Goal: Task Accomplishment & Management: Manage account settings

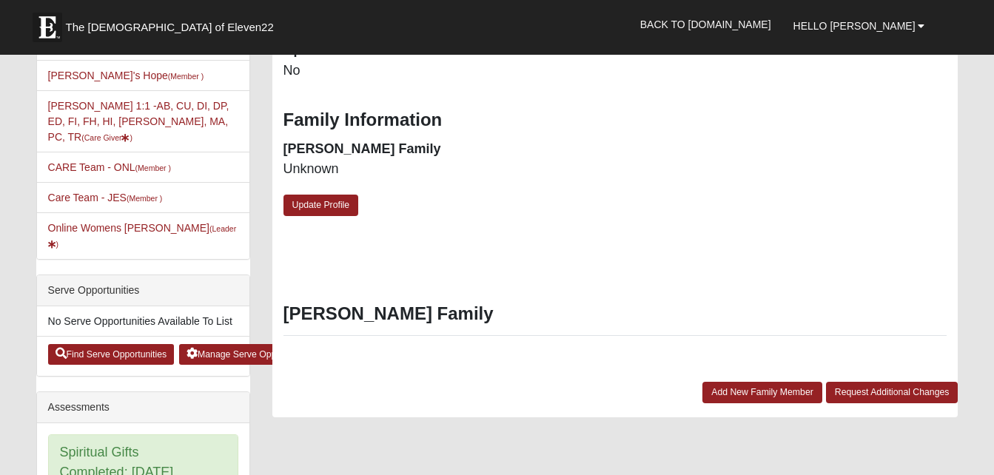
scroll to position [519, 0]
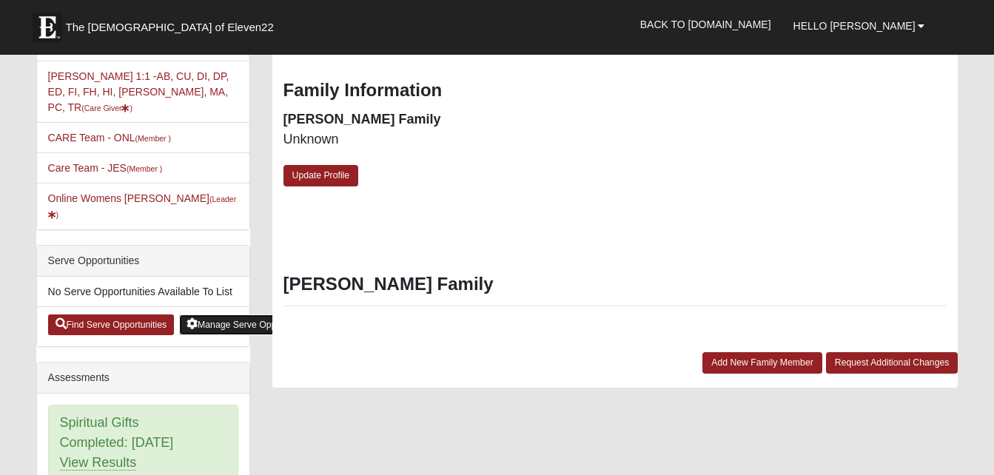
click at [229, 314] on link "Manage Serve Opportunities" at bounding box center [249, 324] width 141 height 21
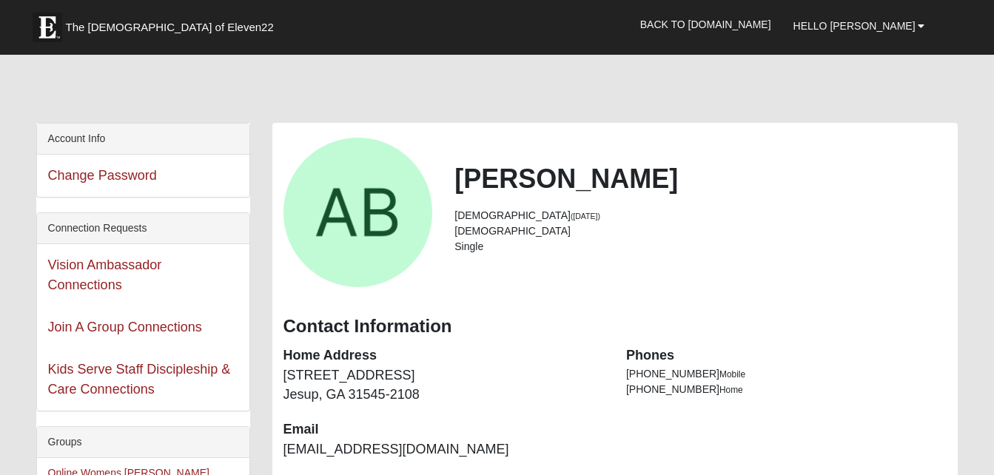
scroll to position [519, 0]
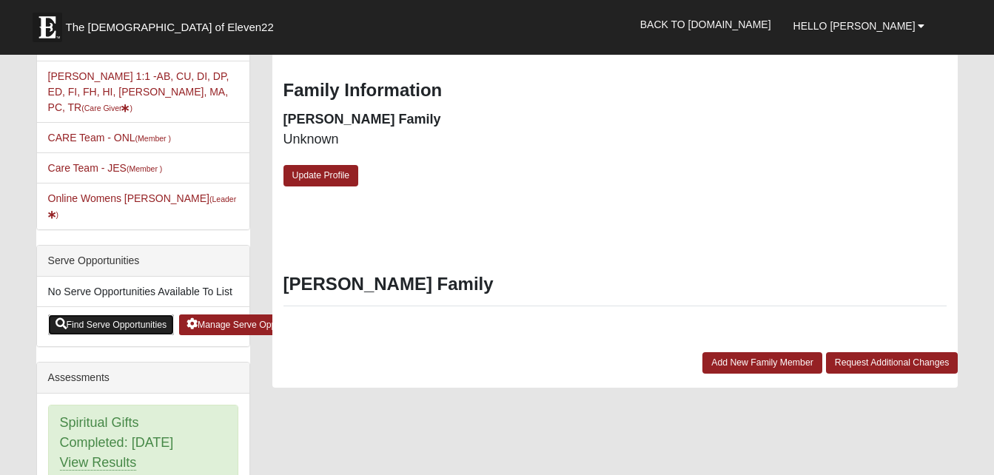
click at [107, 314] on link "Find Serve Opportunities" at bounding box center [111, 324] width 127 height 21
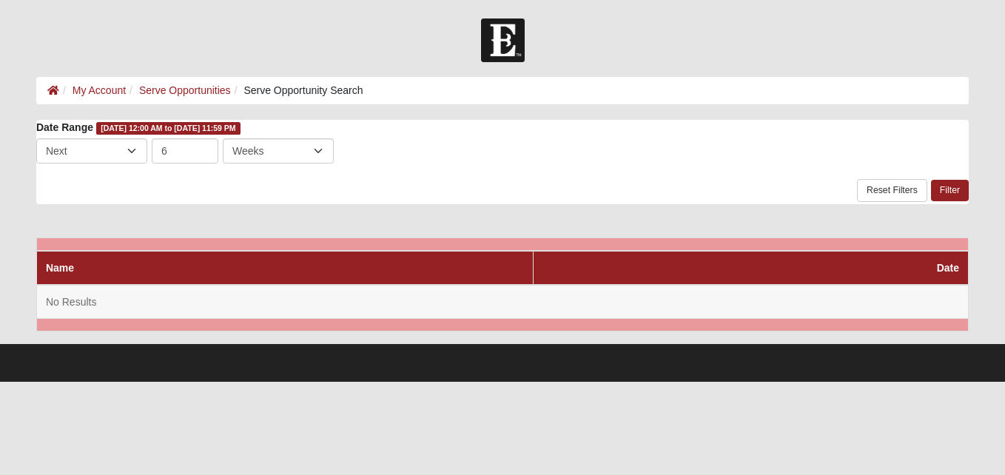
click at [26, 31] on div at bounding box center [502, 40] width 1005 height 44
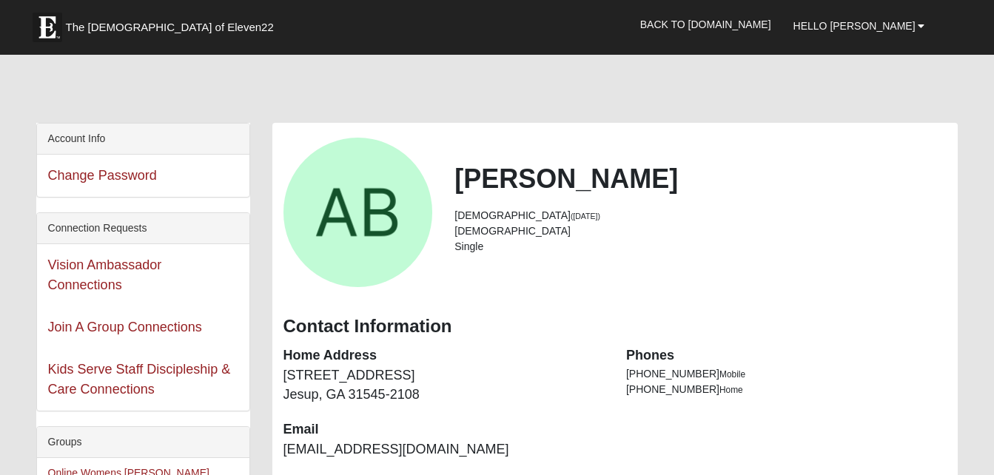
scroll to position [519, 0]
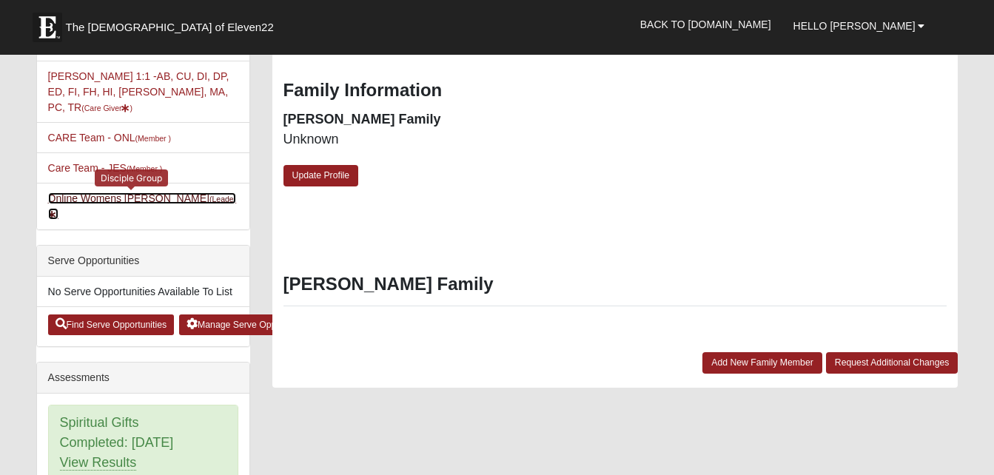
click at [108, 192] on link "Online Womens Boulineau (Leader )" at bounding box center [142, 205] width 189 height 27
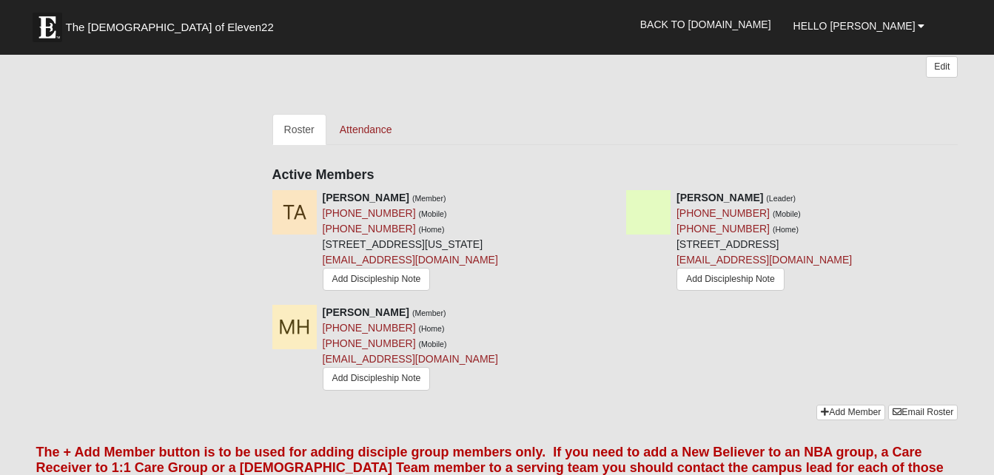
scroll to position [577, 0]
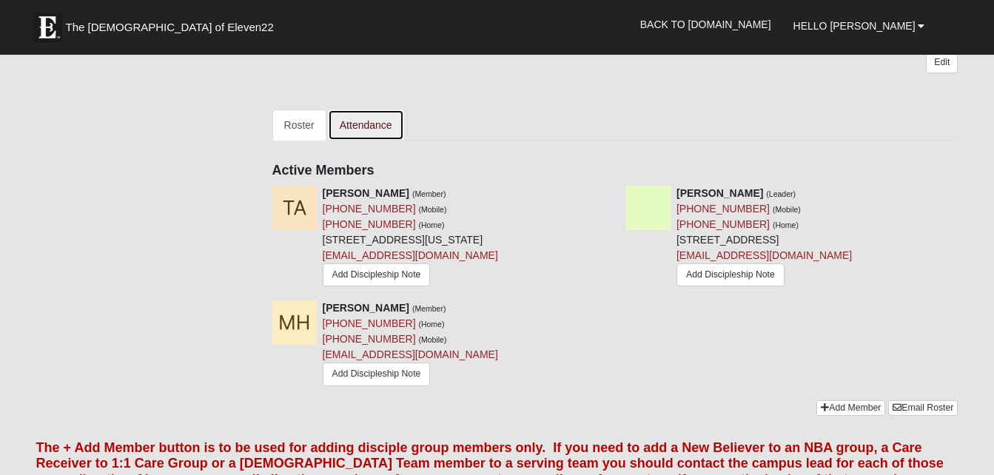
click at [377, 132] on link "Attendance" at bounding box center [366, 124] width 76 height 31
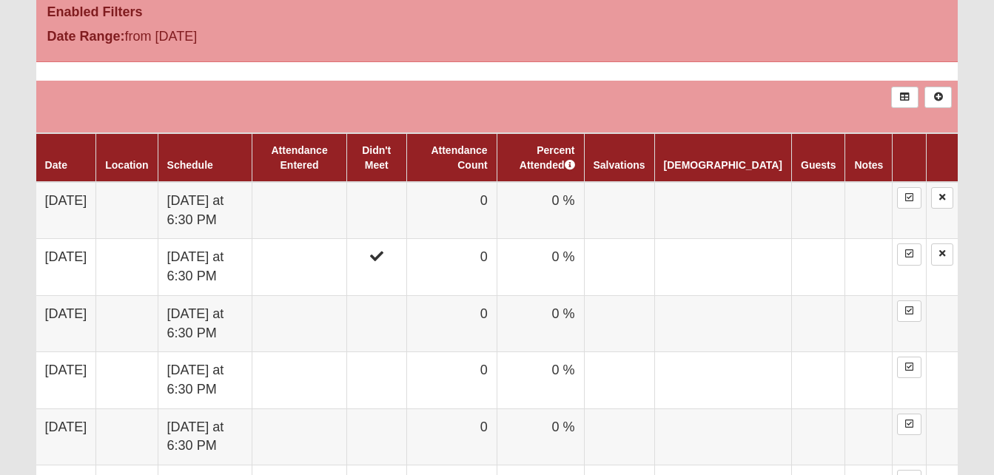
scroll to position [777, 0]
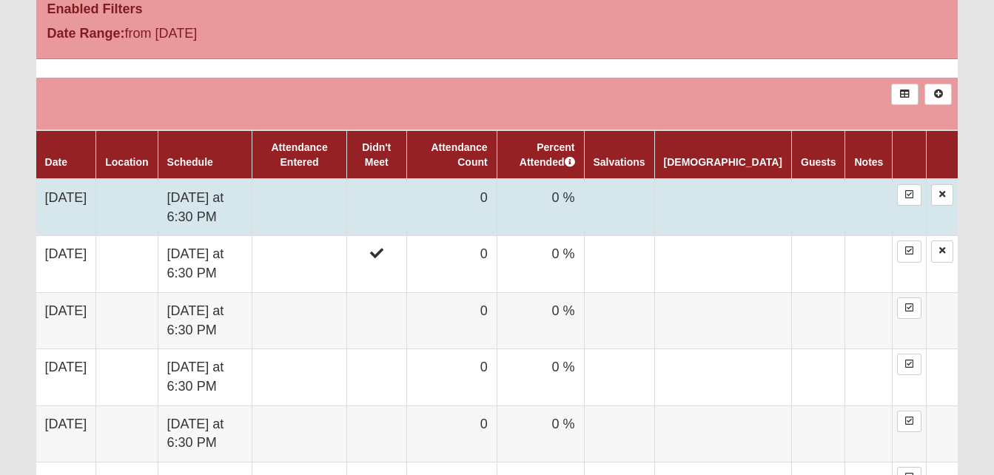
click at [790, 209] on td at bounding box center [722, 207] width 137 height 57
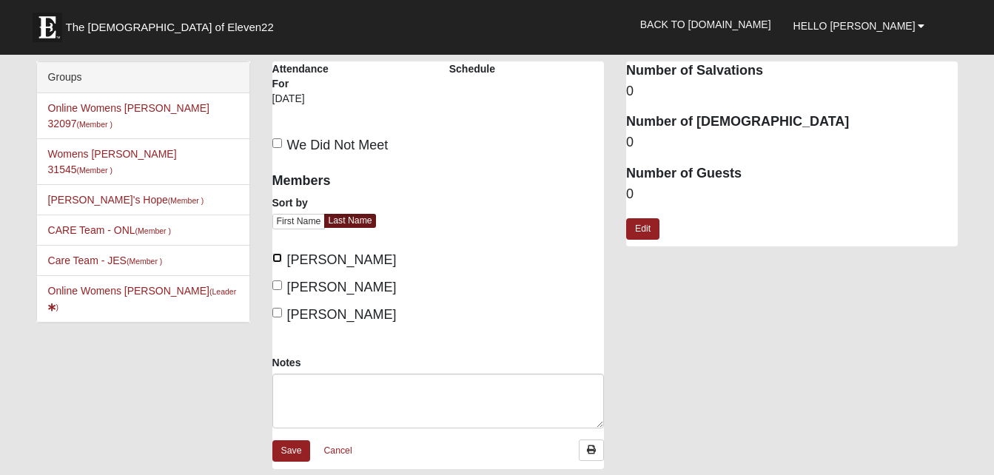
click at [277, 257] on input "[PERSON_NAME]" at bounding box center [277, 258] width 10 height 10
checkbox input "true"
click at [274, 289] on input "[PERSON_NAME]" at bounding box center [277, 285] width 10 height 10
checkbox input "true"
click at [279, 310] on input "[PERSON_NAME]" at bounding box center [277, 313] width 10 height 10
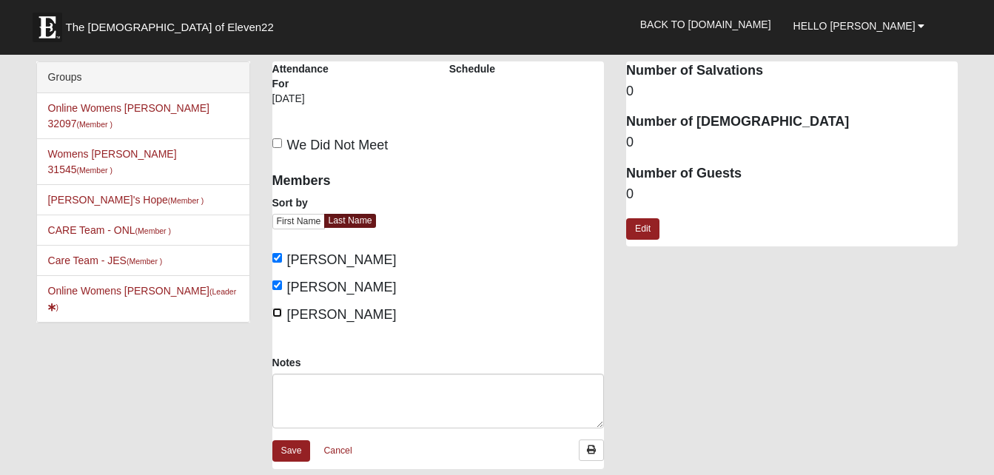
checkbox input "true"
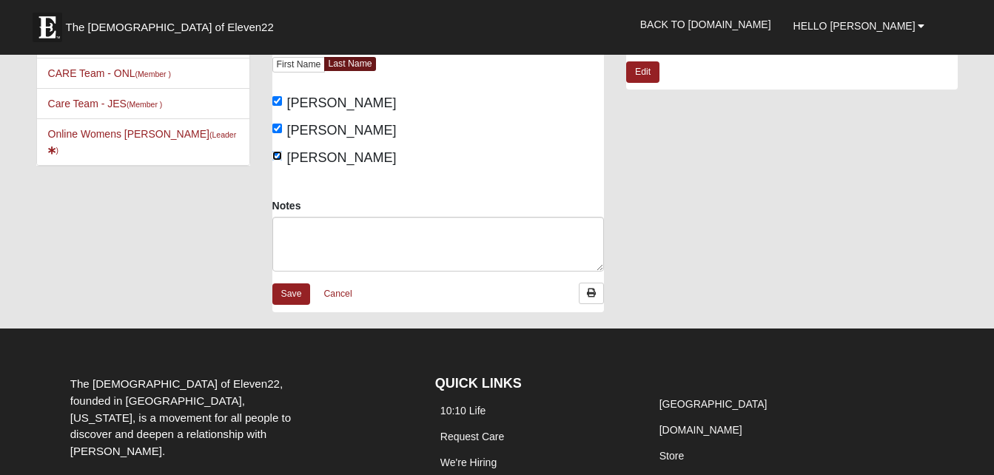
scroll to position [158, 0]
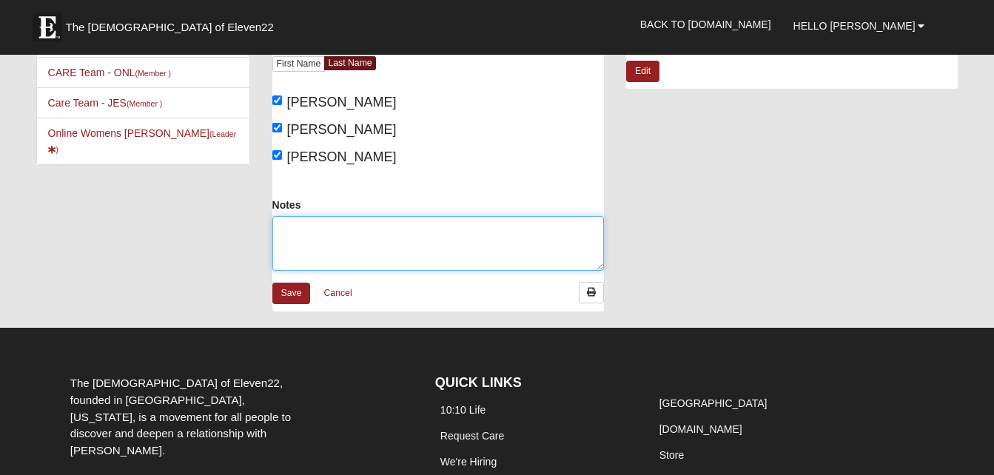
click at [323, 232] on textarea "Notes" at bounding box center [437, 243] width 331 height 55
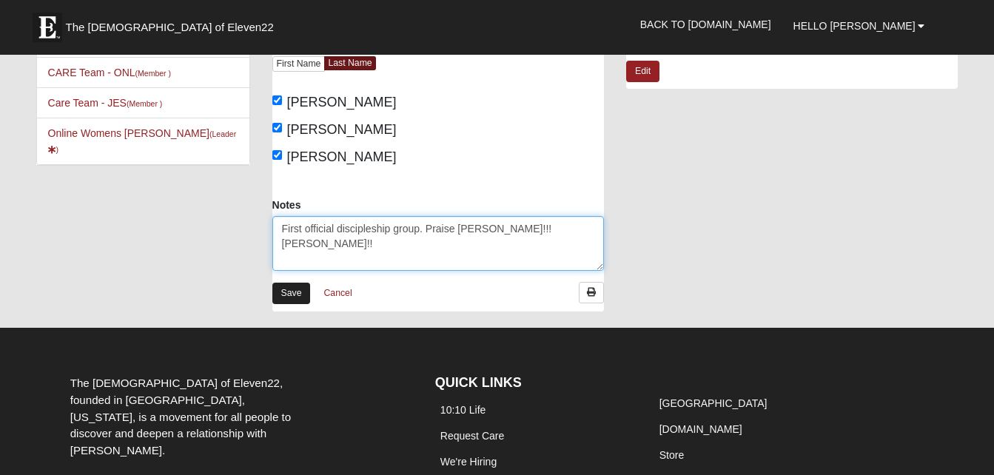
type textarea "First official discipleship group. Praise [PERSON_NAME]!!! [PERSON_NAME]!!"
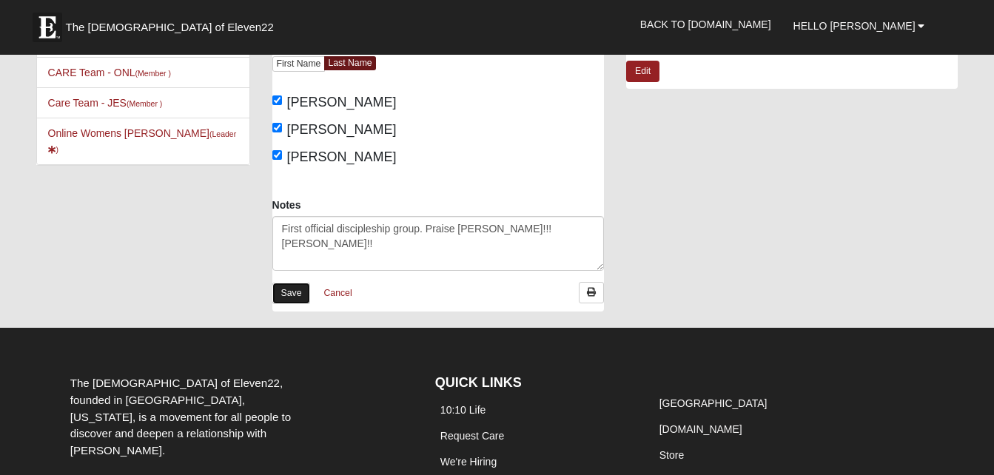
click at [304, 294] on link "Save" at bounding box center [291, 293] width 38 height 21
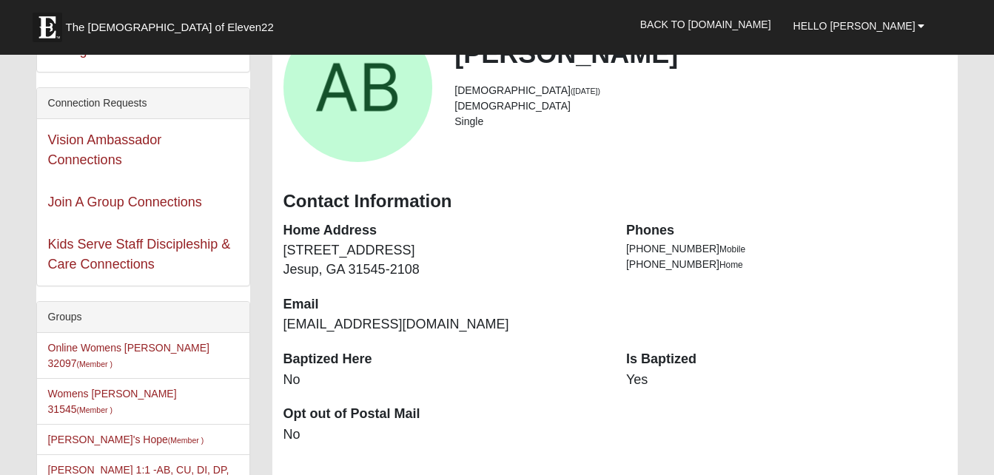
scroll to position [152, 0]
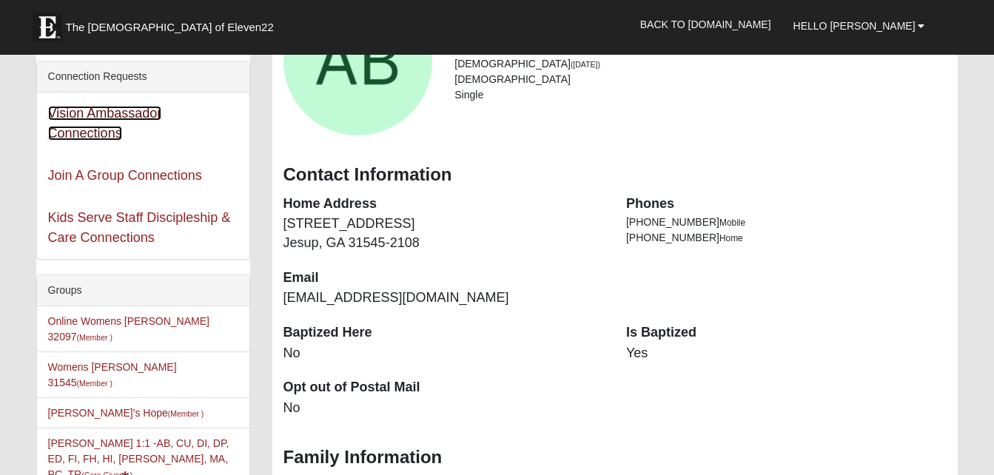
click at [83, 126] on link "Vision Ambassador Connections" at bounding box center [105, 123] width 114 height 35
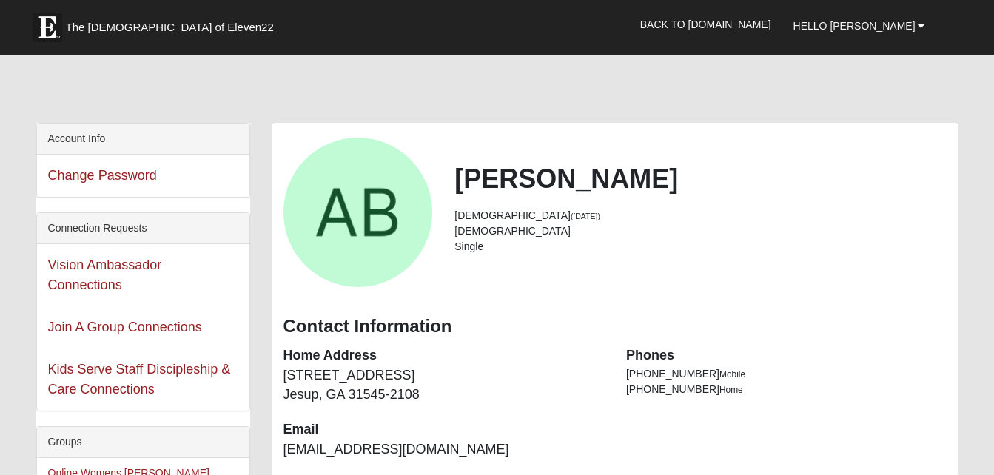
scroll to position [152, 0]
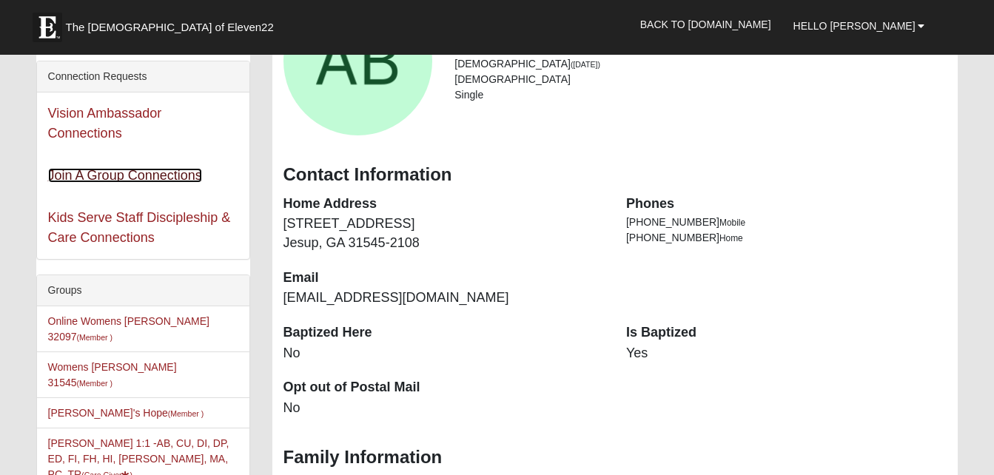
click at [75, 172] on link "Join A Group Connections" at bounding box center [125, 175] width 154 height 15
